Goal: Information Seeking & Learning: Check status

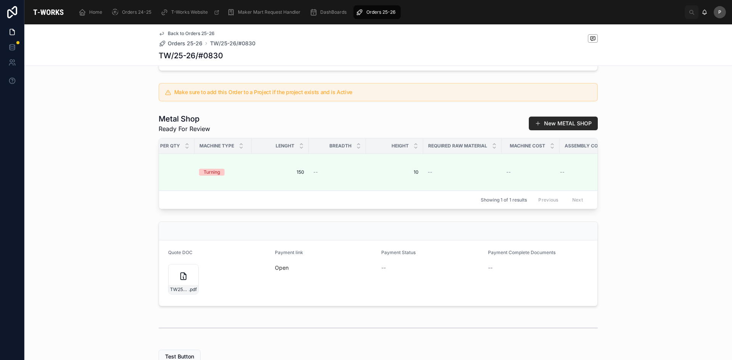
scroll to position [0, 1059]
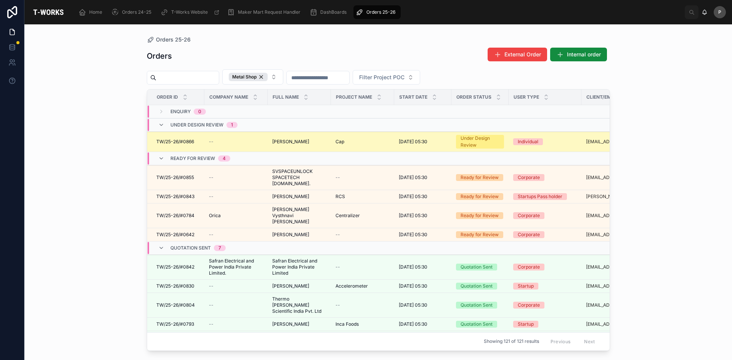
click at [306, 143] on span "[PERSON_NAME]" at bounding box center [290, 142] width 37 height 6
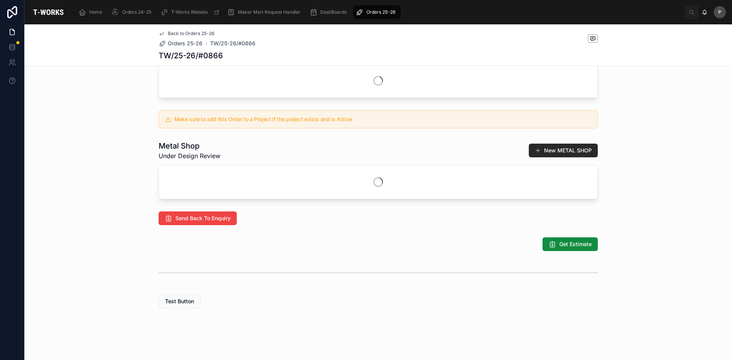
scroll to position [289, 0]
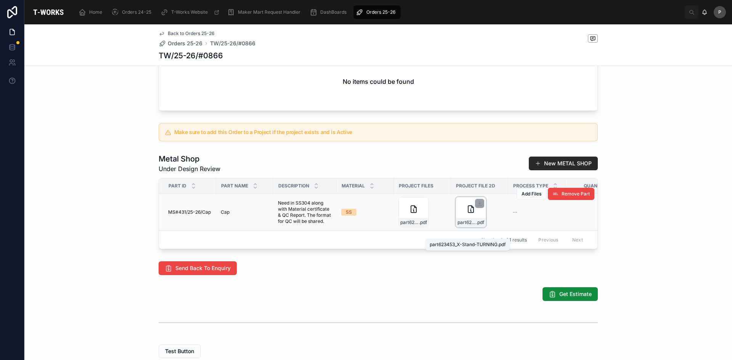
click at [461, 226] on span "part623453_X-Stand-TURNING" at bounding box center [466, 222] width 19 height 6
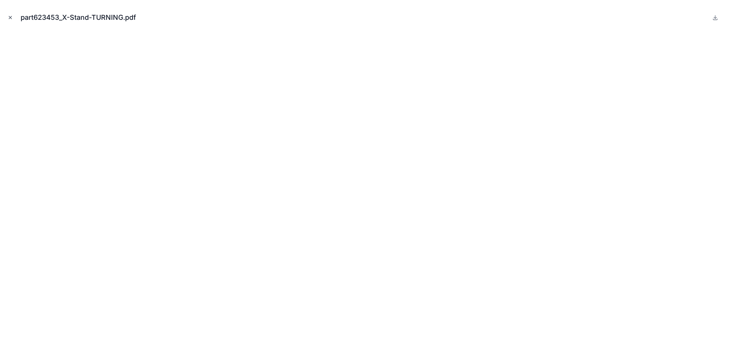
click at [9, 19] on icon "Close modal" at bounding box center [10, 17] width 5 height 5
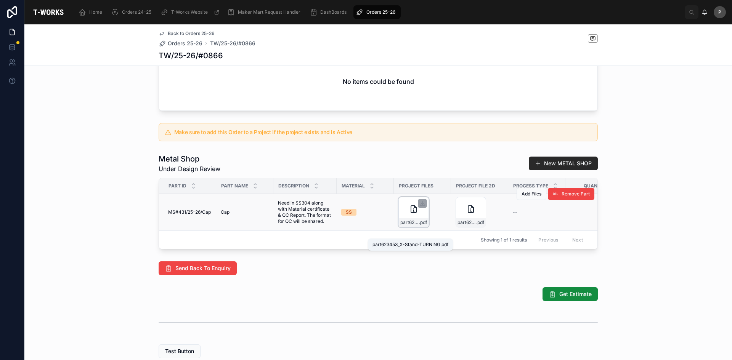
click at [407, 226] on span "part623453_X-Stand-TURNING" at bounding box center [409, 222] width 19 height 6
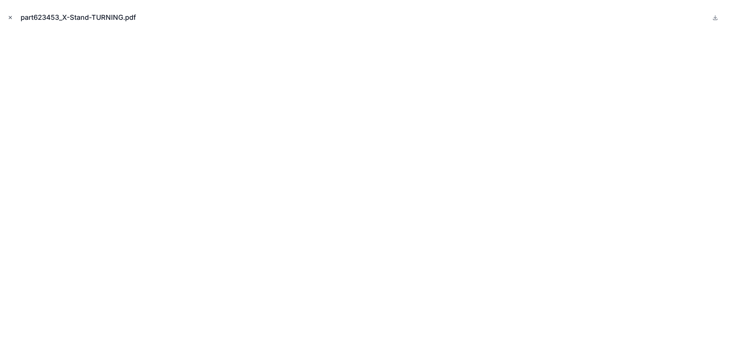
click at [8, 18] on icon "Close modal" at bounding box center [10, 17] width 5 height 5
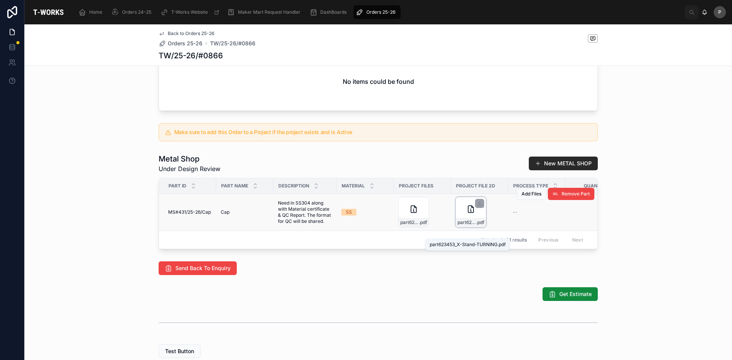
click at [466, 226] on span "part623453_X-Stand-TURNING" at bounding box center [466, 222] width 19 height 6
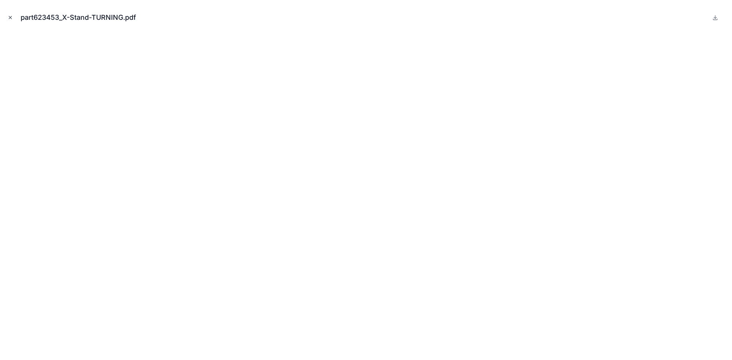
click at [10, 16] on icon "Close modal" at bounding box center [10, 17] width 5 height 5
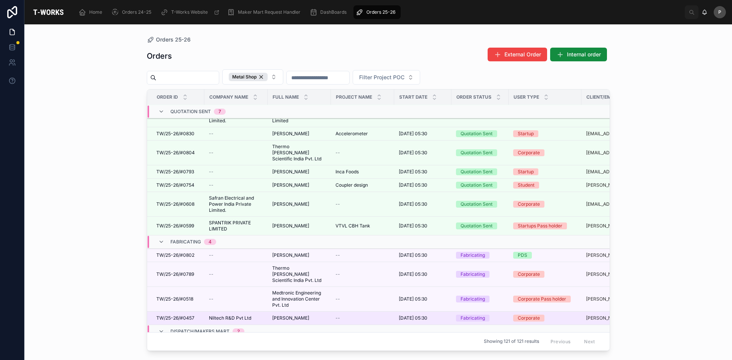
scroll to position [114, 0]
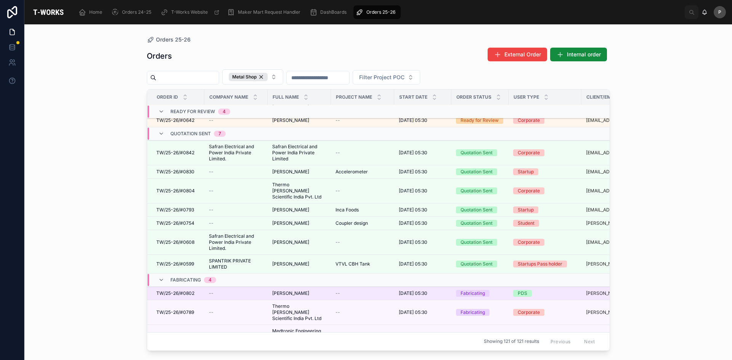
click at [290, 290] on span "[PERSON_NAME]" at bounding box center [290, 293] width 37 height 6
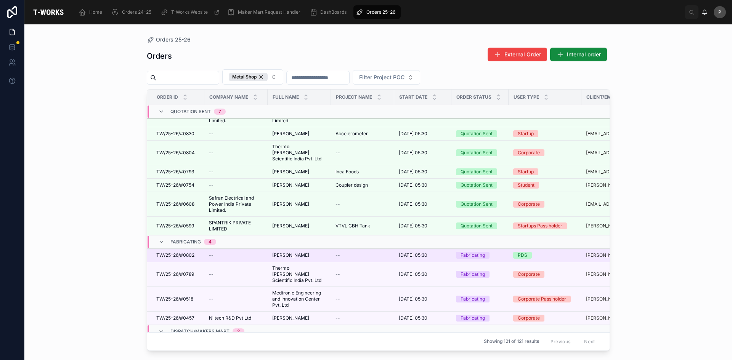
scroll to position [114, 0]
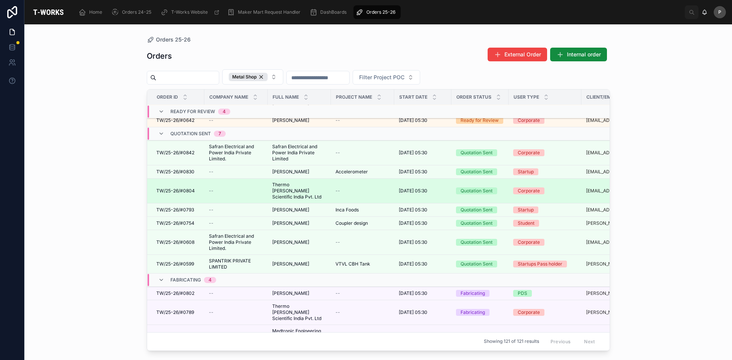
click at [295, 182] on span "Thermo [PERSON_NAME] Scientific India Pvt. Ltd" at bounding box center [299, 191] width 54 height 18
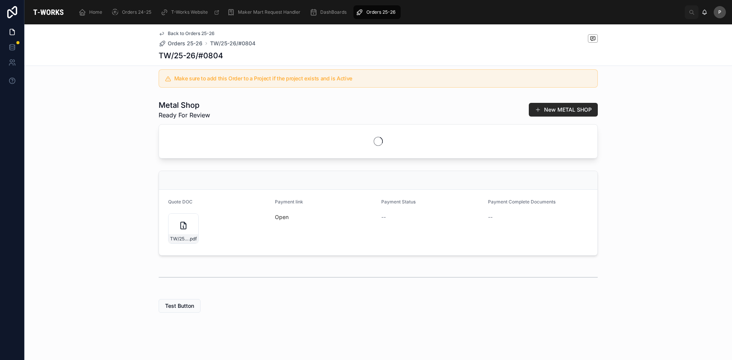
scroll to position [176, 0]
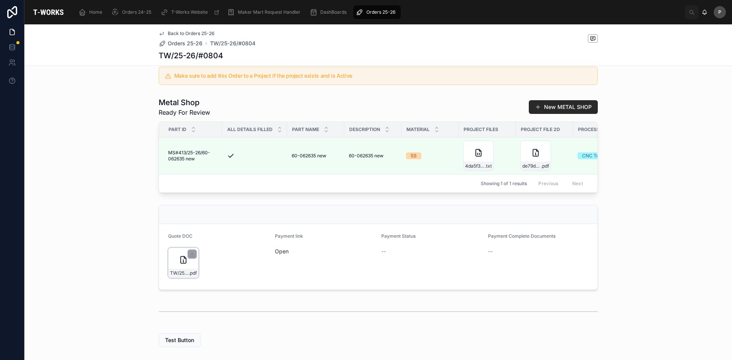
click at [179, 270] on div "TW/25-26/#0804 .pdf" at bounding box center [183, 263] width 30 height 30
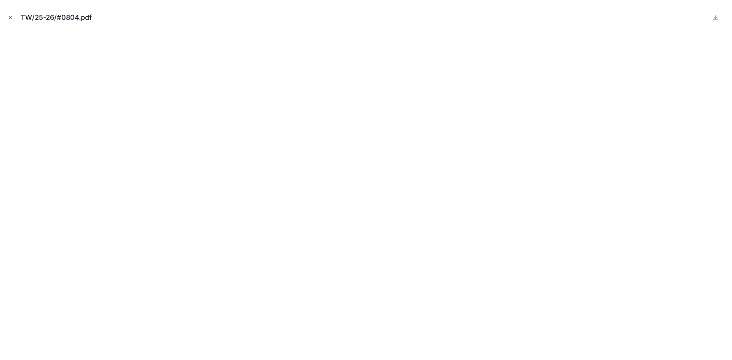
click at [10, 16] on icon "Close modal" at bounding box center [10, 17] width 5 height 5
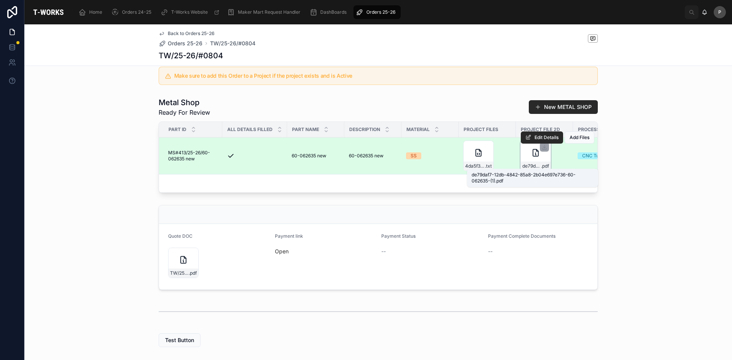
click at [541, 163] on span ".pdf" at bounding box center [545, 166] width 8 height 6
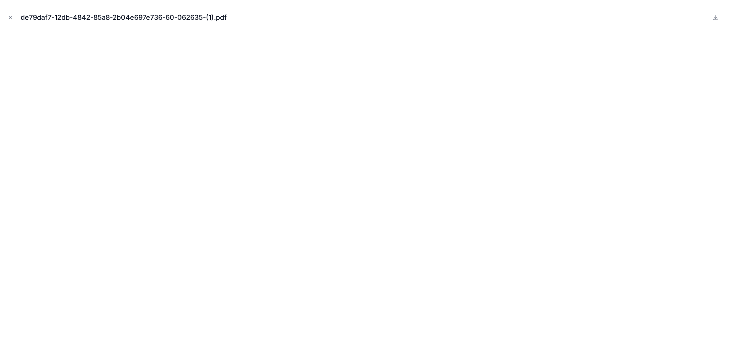
click at [10, 18] on icon "Close modal" at bounding box center [10, 17] width 5 height 5
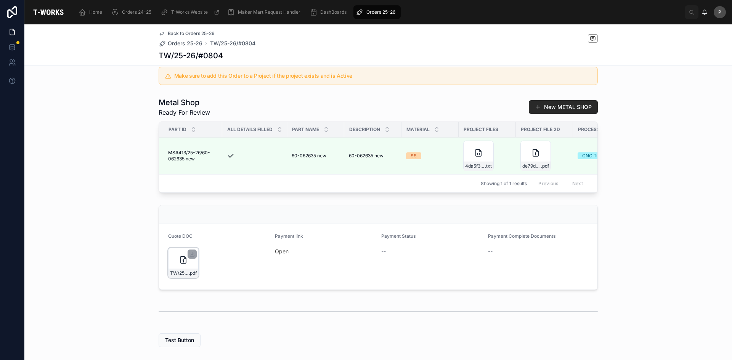
click at [180, 272] on div "TW/25-26/#0804 .pdf" at bounding box center [183, 263] width 30 height 30
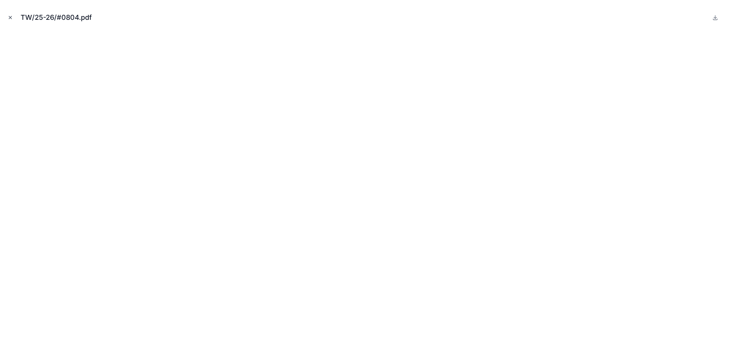
click at [10, 19] on icon "Close modal" at bounding box center [10, 17] width 5 height 5
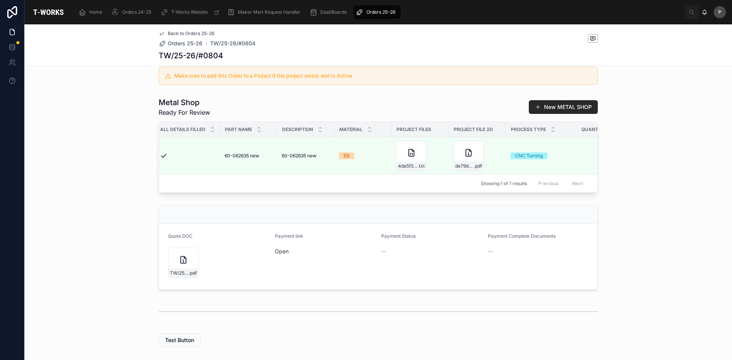
scroll to position [0, 78]
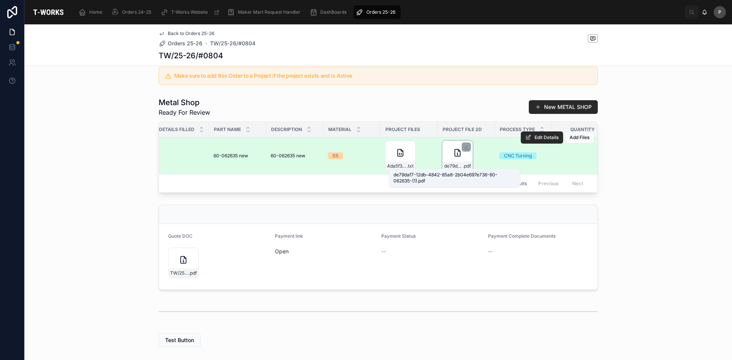
click at [445, 163] on span "de79daf7-12db-4842-85a8-2b04e697e736-60-062635-(1)" at bounding box center [453, 166] width 19 height 6
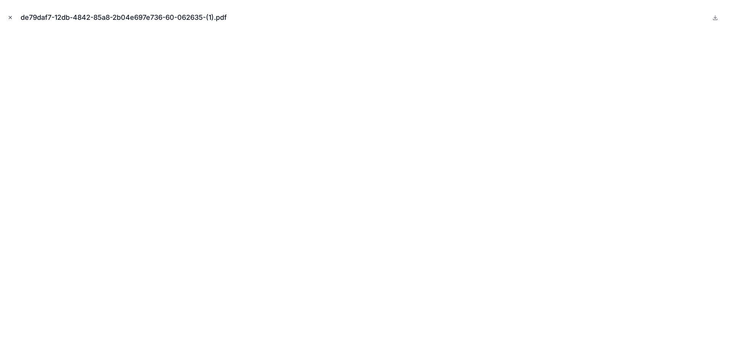
click at [10, 18] on icon "Close modal" at bounding box center [10, 17] width 3 height 3
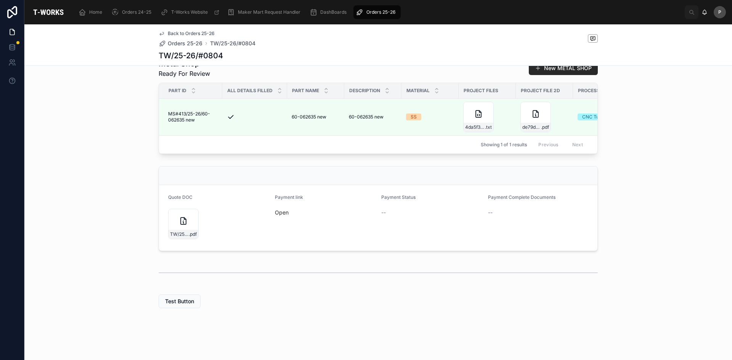
scroll to position [219, 0]
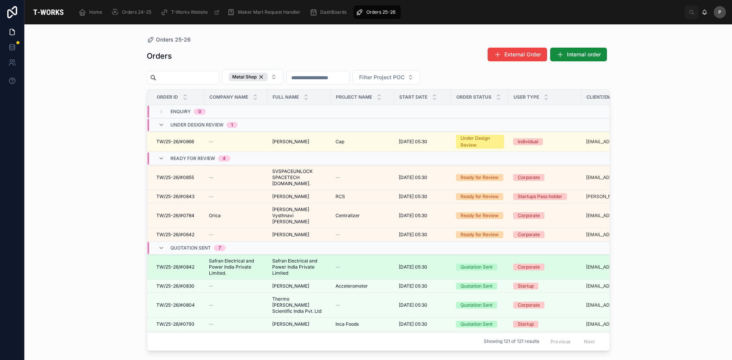
click at [288, 258] on span "Safran Electrical and Power India Private Limited" at bounding box center [299, 267] width 54 height 18
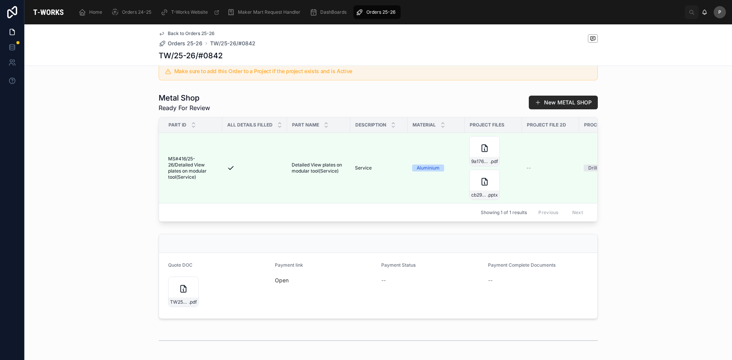
scroll to position [152, 0]
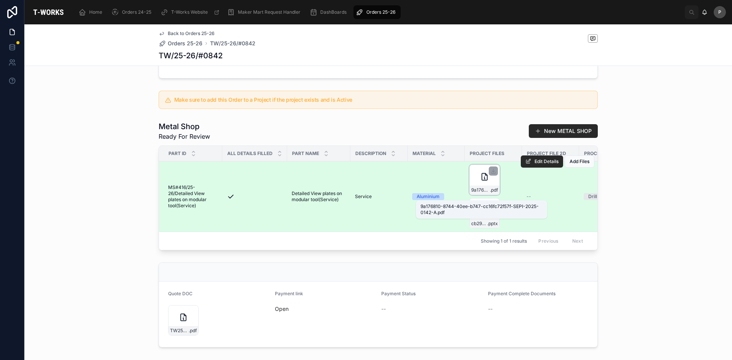
click at [490, 193] on span ".pdf" at bounding box center [494, 190] width 8 height 6
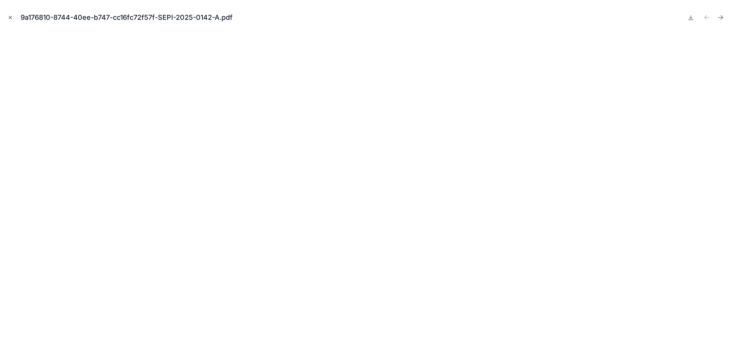
click at [11, 19] on icon "Close modal" at bounding box center [10, 17] width 5 height 5
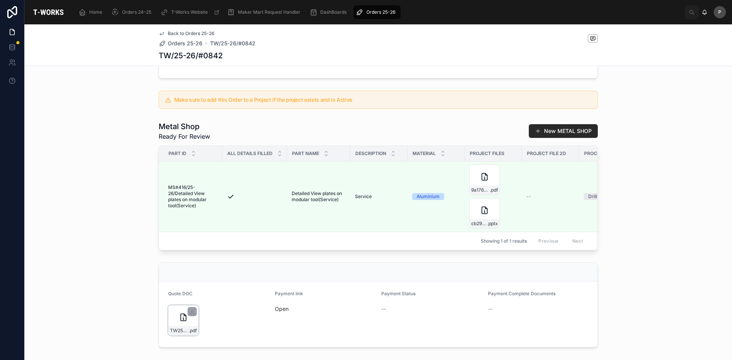
click at [174, 336] on div "TW25-26#0842 .pdf" at bounding box center [183, 320] width 30 height 30
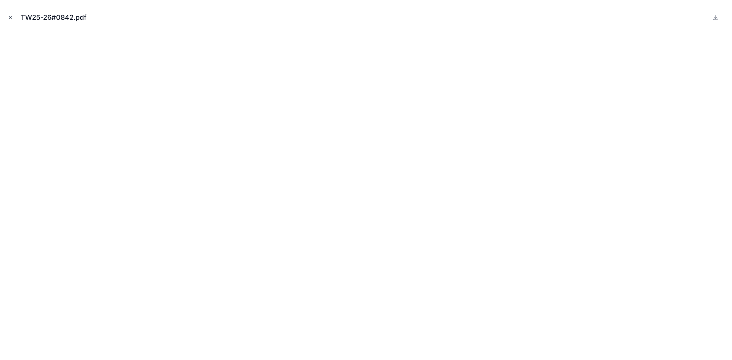
click at [10, 18] on icon "Close modal" at bounding box center [10, 17] width 5 height 5
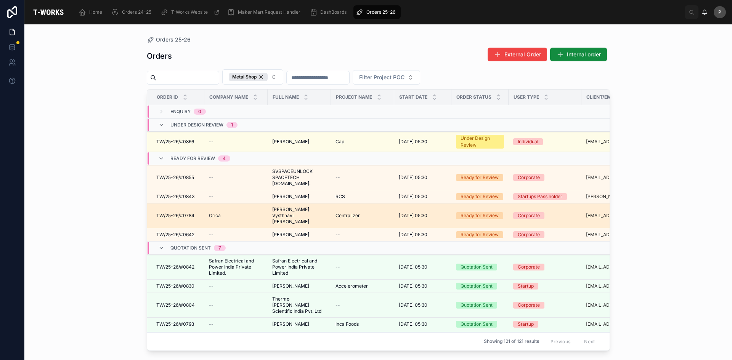
click at [292, 207] on span "[PERSON_NAME] Vysthnavi [PERSON_NAME]" at bounding box center [299, 216] width 54 height 18
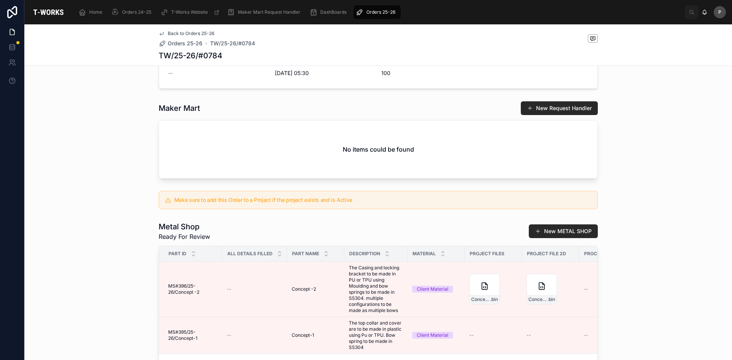
scroll to position [305, 0]
